Goal: Information Seeking & Learning: Learn about a topic

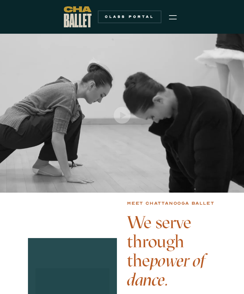
click at [124, 118] on img "open lightbox" at bounding box center [122, 115] width 17 height 17
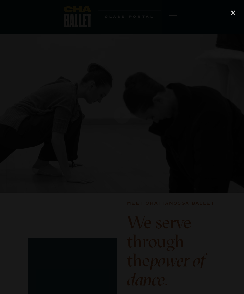
click at [15, 205] on div "previous image" at bounding box center [11, 147] width 22 height 282
click at [15, 206] on div "previous image" at bounding box center [11, 147] width 22 height 282
click at [14, 204] on div "previous image" at bounding box center [11, 147] width 22 height 282
click at [19, 205] on div "previous image" at bounding box center [11, 147] width 22 height 282
click at [226, 206] on div "next image" at bounding box center [233, 147] width 22 height 282
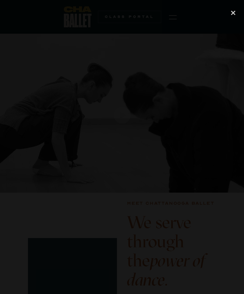
click at [226, 204] on div "next image" at bounding box center [233, 147] width 22 height 282
click at [107, 231] on div at bounding box center [122, 147] width 244 height 282
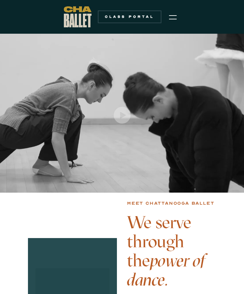
click at [121, 116] on img "open lightbox" at bounding box center [122, 115] width 17 height 17
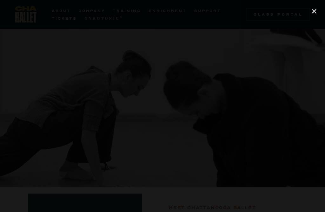
click at [244, 14] on div "close lightbox" at bounding box center [315, 11] width 22 height 14
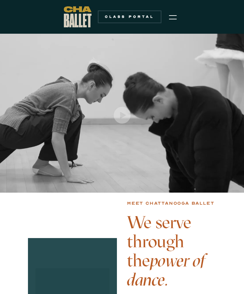
click at [170, 17] on img "menu" at bounding box center [173, 17] width 8 height 8
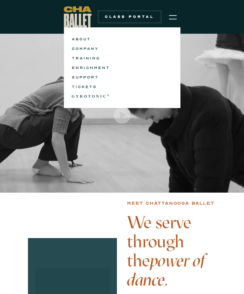
click at [77, 40] on link "ABOUT" at bounding box center [122, 39] width 101 height 8
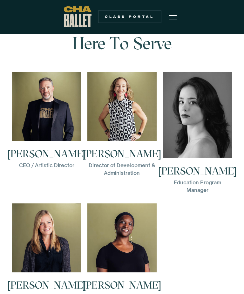
scroll to position [1077, 0]
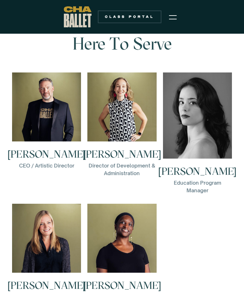
click at [37, 159] on h3 "[PERSON_NAME]" at bounding box center [47, 154] width 78 height 10
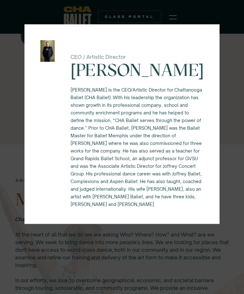
scroll to position [0, 0]
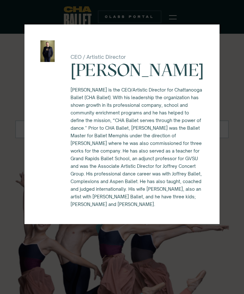
click at [231, 34] on div "CEO / Artistic Director Brian McSween Brian McSween is the CEO/Artistic Directo…" at bounding box center [122, 147] width 244 height 294
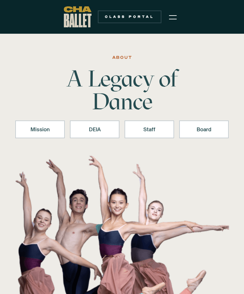
click at [174, 18] on img "menu" at bounding box center [173, 17] width 8 height 8
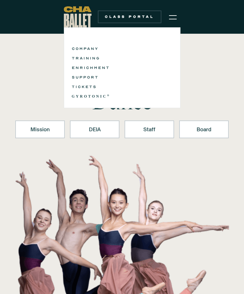
click at [77, 48] on link "COMPANY" at bounding box center [122, 49] width 101 height 8
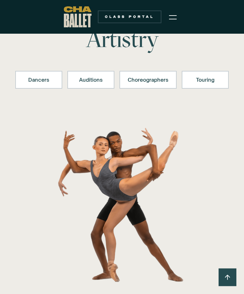
scroll to position [63, 0]
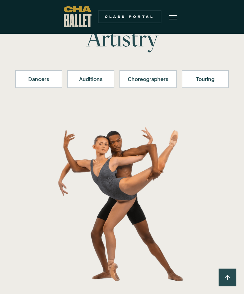
click at [30, 78] on div "Dancers" at bounding box center [38, 79] width 30 height 8
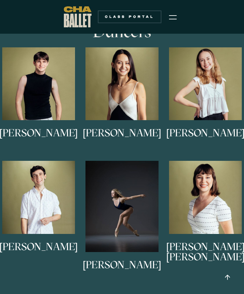
scroll to position [374, 0]
click at [115, 148] on h3 "Alessandra Ferrari-Wong" at bounding box center [122, 138] width 78 height 21
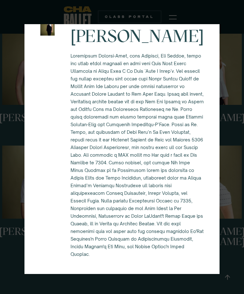
scroll to position [389, 0]
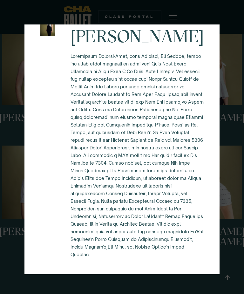
click at [232, 185] on div "Alessandra Ferrari-Wong" at bounding box center [122, 147] width 244 height 294
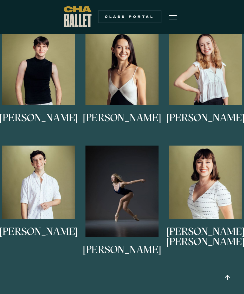
click at [194, 112] on div at bounding box center [205, 72] width 73 height 80
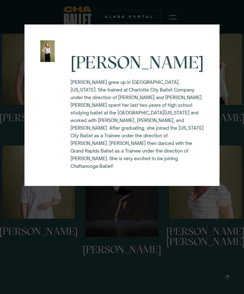
click at [234, 150] on div "Keira Holland Keira grew up in Waxhaw, North Carolina. She trained at Charlotte…" at bounding box center [122, 147] width 244 height 294
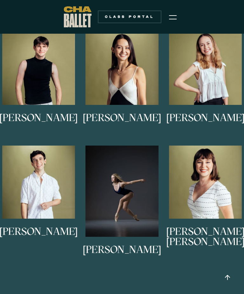
click at [0, 0] on img at bounding box center [0, 0] width 0 height 0
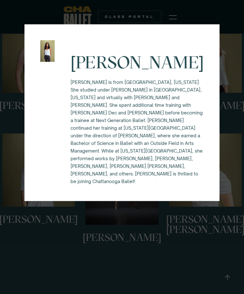
scroll to position [401, 0]
click at [228, 242] on div "Lucy Sheppard Lucy Sheppard is from Columbus, Georgia. She studied under Alice …" at bounding box center [122, 147] width 244 height 294
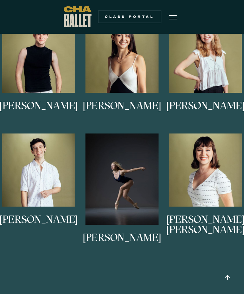
click at [0, 0] on img at bounding box center [0, 0] width 0 height 0
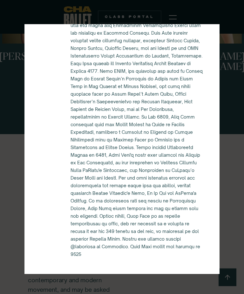
scroll to position [575, 0]
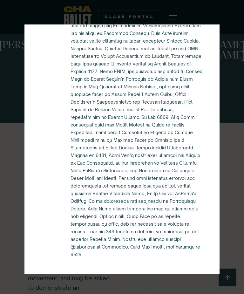
click at [231, 206] on div "Mary Kate Shearer" at bounding box center [122, 147] width 244 height 294
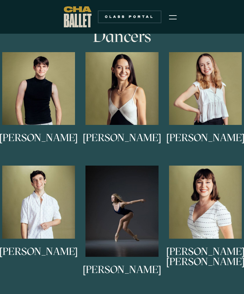
scroll to position [369, 0]
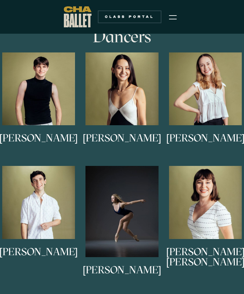
click at [0, 0] on img at bounding box center [0, 0] width 0 height 0
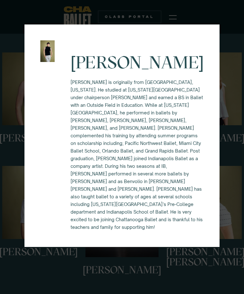
scroll to position [60, 0]
click at [231, 203] on div "Eli Diersing Eli Diersing is originally from Bloomington, Indiana. He studied a…" at bounding box center [122, 147] width 244 height 294
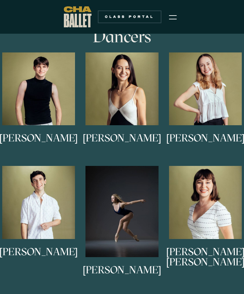
click at [0, 0] on img at bounding box center [0, 0] width 0 height 0
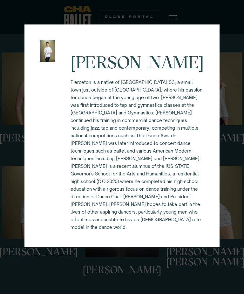
scroll to position [114, 0]
click at [235, 230] on div "Pierceton Mazell" at bounding box center [122, 147] width 244 height 294
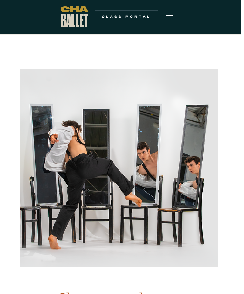
scroll to position [1100, 3]
